Goal: Task Accomplishment & Management: Use online tool/utility

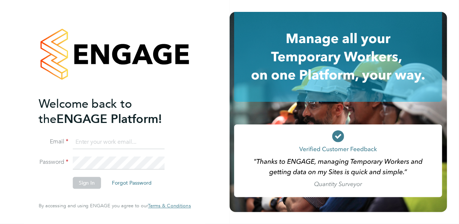
type input "[PERSON_NAME][EMAIL_ADDRESS][PERSON_NAME][PERSON_NAME][DOMAIN_NAME]"
click at [84, 183] on button "Sign In" at bounding box center [87, 183] width 28 height 12
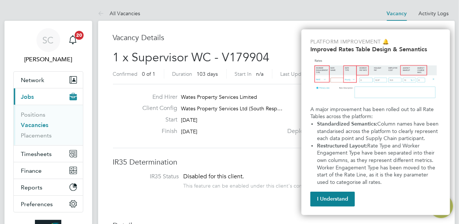
click at [194, 139] on div "End Hirer Wates Property Services Limited Client Config Wates Property Services…" at bounding box center [276, 116] width 327 height 64
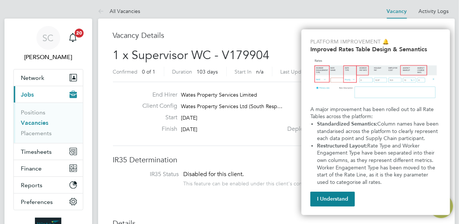
click at [313, 203] on button "I Understand" at bounding box center [333, 199] width 45 height 15
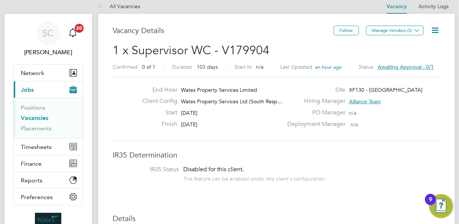
scroll to position [6, 0]
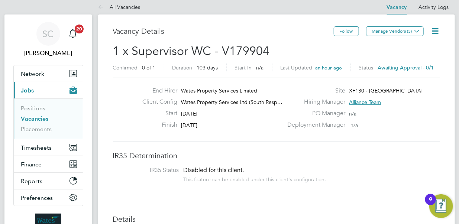
click at [398, 67] on span "Awaiting approval - 0/1" at bounding box center [406, 67] width 56 height 7
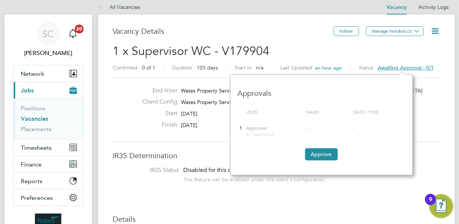
scroll to position [101, 183]
click at [321, 152] on button "Approve" at bounding box center [321, 154] width 33 height 12
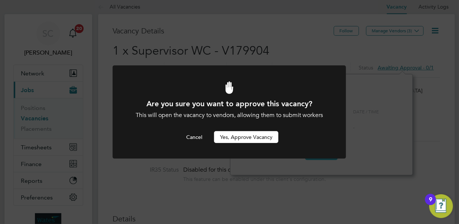
scroll to position [0, 0]
click at [246, 136] on button "Yes, Approve Vacancy" at bounding box center [246, 137] width 64 height 12
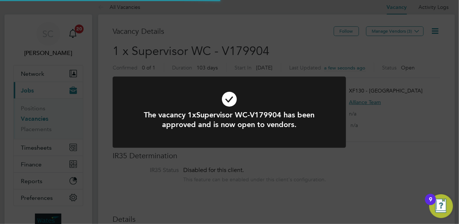
scroll to position [13, 116]
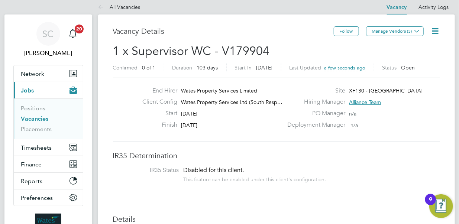
click at [333, 54] on h2 "1 x Supervisor WC - V179904 Confirmed 0 of 1 Duration 103 days Start In [DATE] …" at bounding box center [276, 59] width 327 height 31
